Goal: Purchase product/service

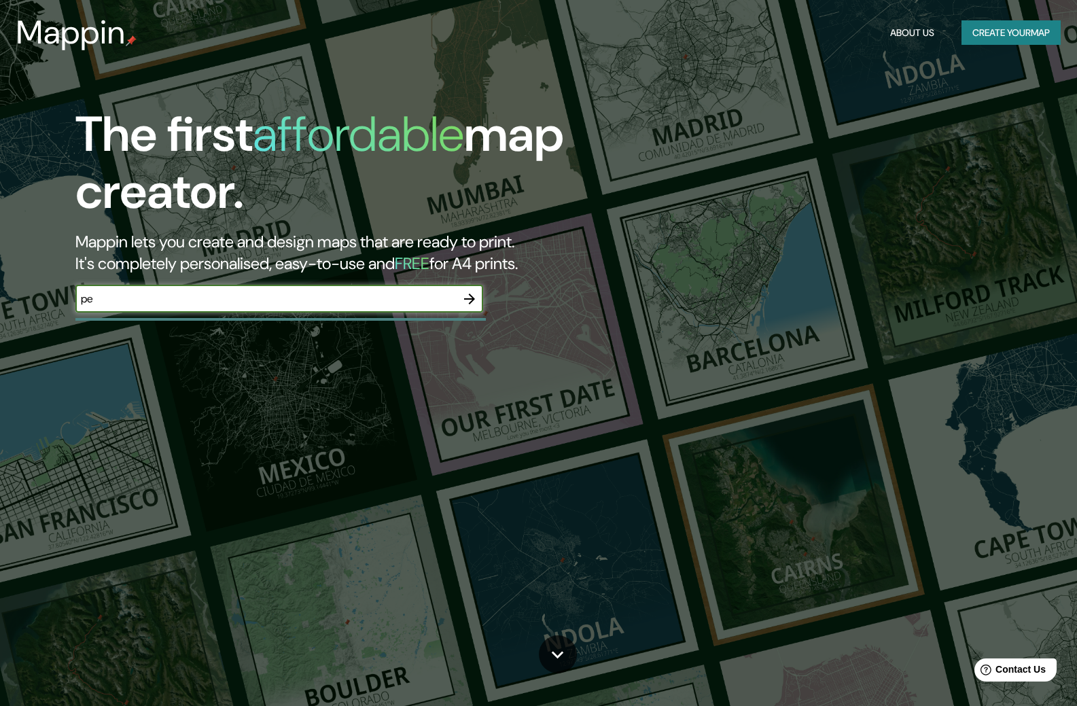
type input "p"
type input "united"
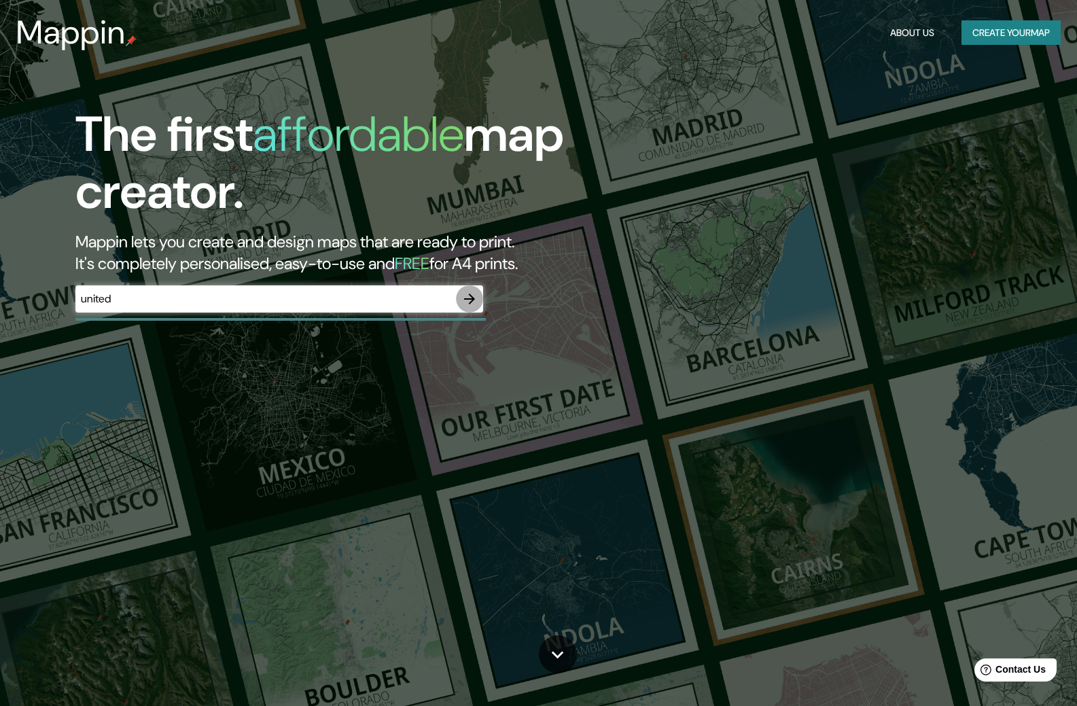
click at [466, 295] on icon "button" at bounding box center [470, 299] width 16 height 16
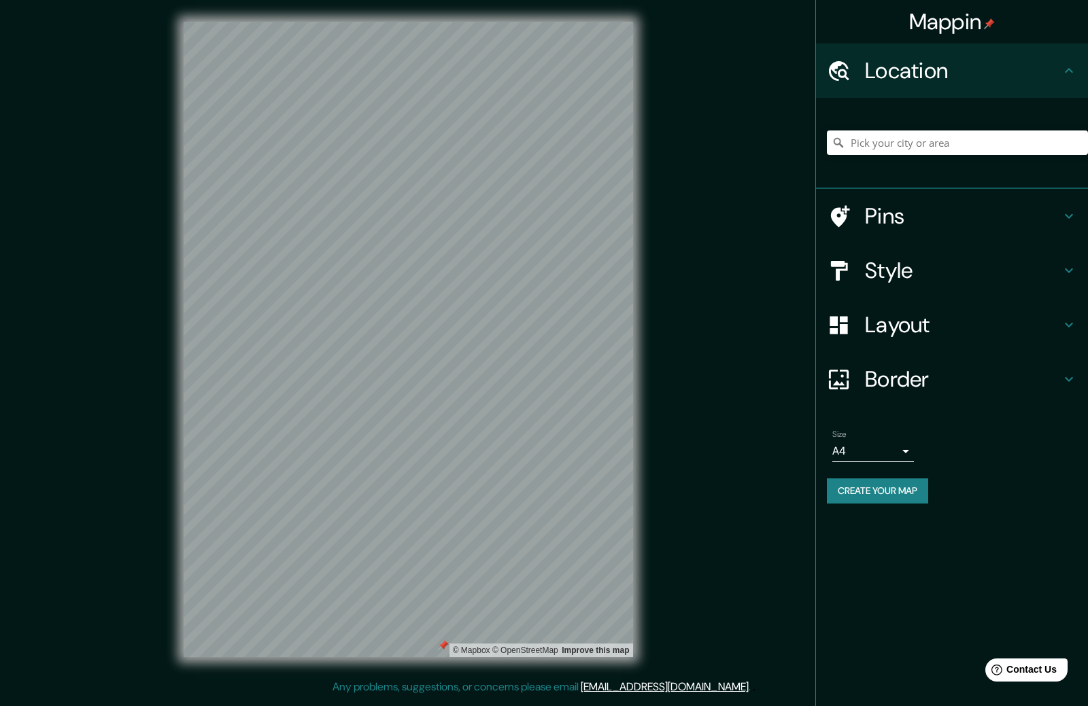
click at [580, 706] on html "Mappin Location Pins Style Layout Border Choose a border. Hint : you can make l…" at bounding box center [544, 353] width 1088 height 706
click at [400, 402] on div at bounding box center [405, 397] width 11 height 11
click at [400, 402] on div at bounding box center [404, 397] width 11 height 11
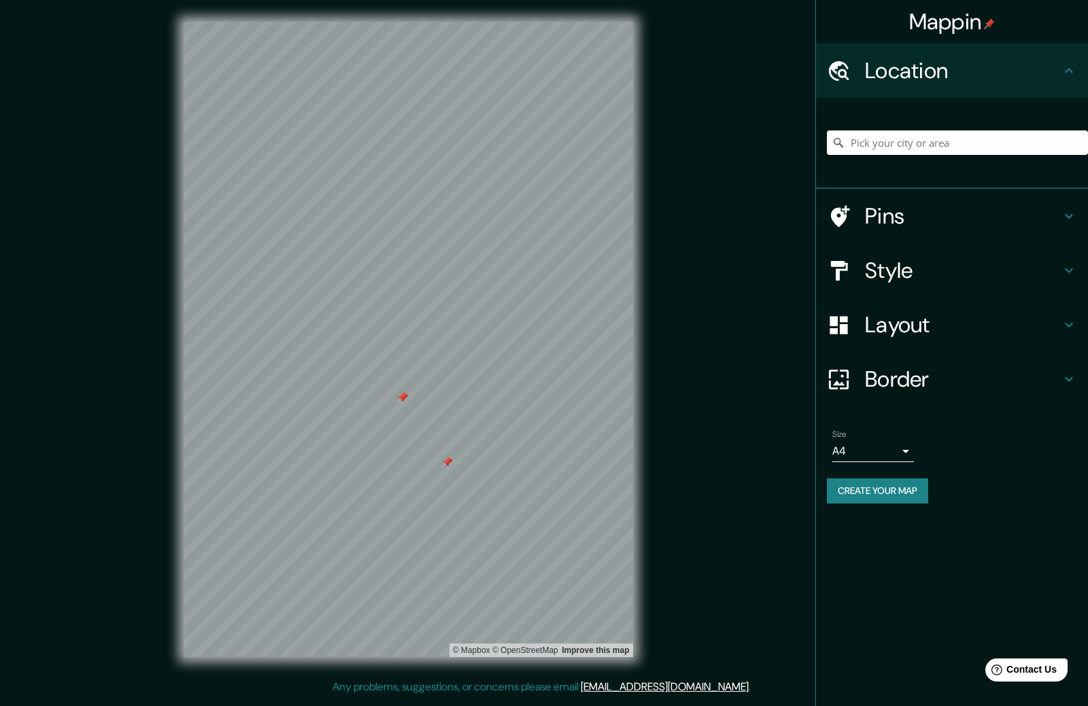
click at [400, 402] on div at bounding box center [403, 397] width 11 height 11
click at [400, 402] on div at bounding box center [401, 397] width 11 height 11
click at [645, 283] on div "© Mapbox © OpenStreetMap Improve this map" at bounding box center [408, 339] width 493 height 679
click at [626, 706] on html "Mappin Location Pins Style Layout Border Choose a border. Hint : you can make l…" at bounding box center [544, 353] width 1088 height 706
click at [404, 22] on div at bounding box center [408, 22] width 449 height 0
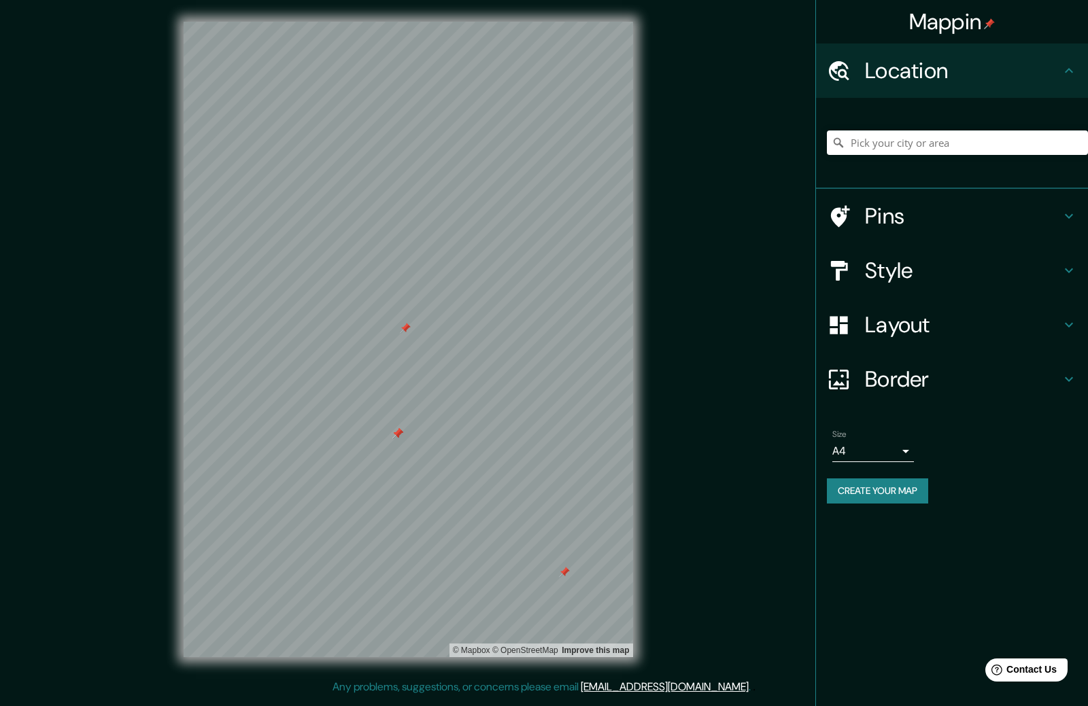
click at [404, 332] on div at bounding box center [405, 328] width 11 height 11
click at [406, 329] on div at bounding box center [410, 325] width 11 height 11
click at [409, 330] on div at bounding box center [414, 324] width 11 height 11
click at [412, 328] on div at bounding box center [412, 324] width 11 height 11
click at [419, 22] on div at bounding box center [408, 22] width 449 height 0
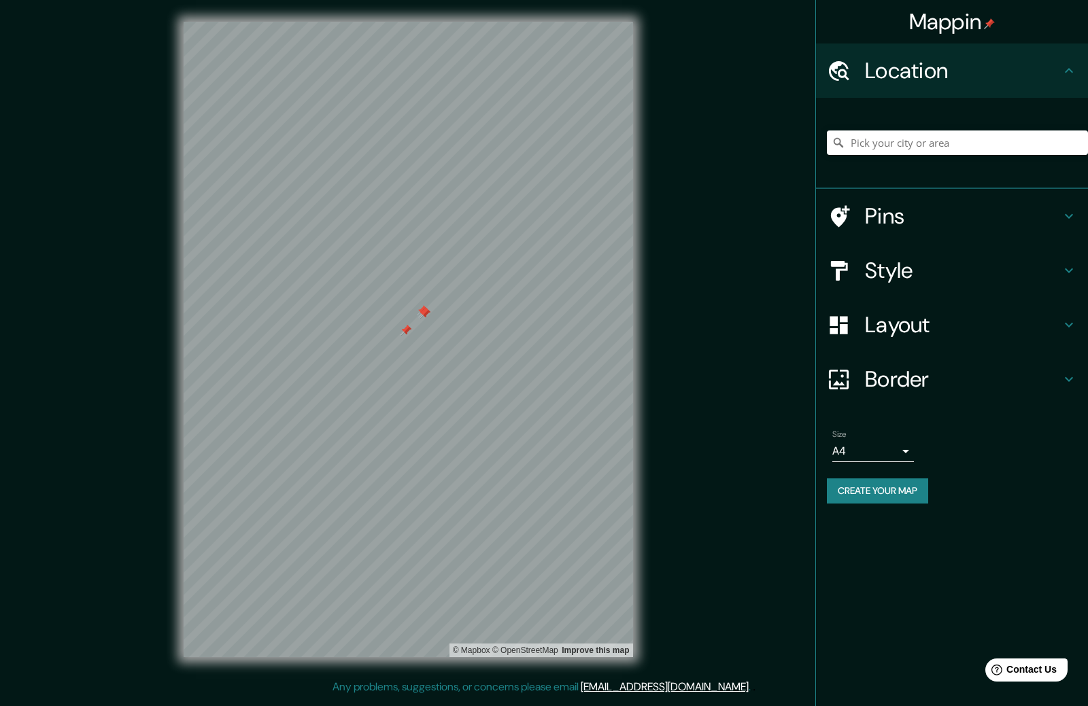
click at [419, 318] on div at bounding box center [424, 313] width 11 height 11
click at [419, 317] on div at bounding box center [424, 312] width 11 height 11
click at [507, 22] on div at bounding box center [408, 22] width 449 height 0
click at [507, 340] on div at bounding box center [511, 335] width 11 height 11
click at [507, 340] on div at bounding box center [511, 337] width 11 height 11
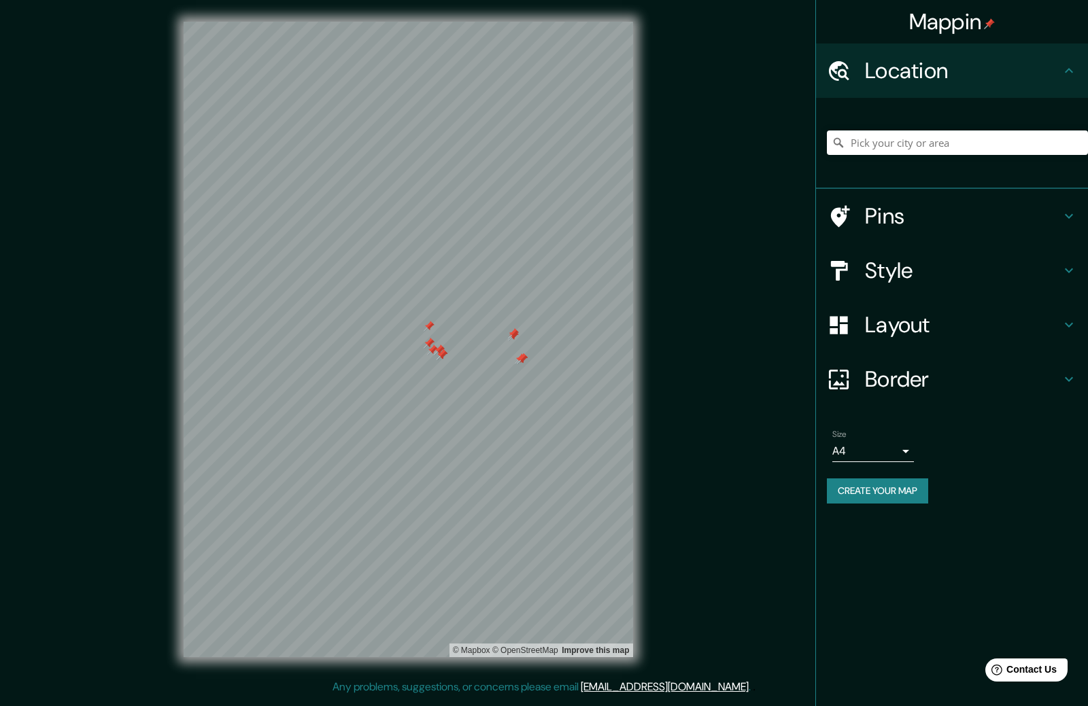
click at [507, 22] on div at bounding box center [408, 22] width 449 height 0
click at [490, 22] on div at bounding box center [408, 22] width 449 height 0
drag, startPoint x: 507, startPoint y: 340, endPoint x: 496, endPoint y: 365, distance: 27.7
click at [494, 22] on div at bounding box center [408, 22] width 449 height 0
click at [507, 22] on div at bounding box center [408, 22] width 449 height 0
